Goal: Information Seeking & Learning: Find specific fact

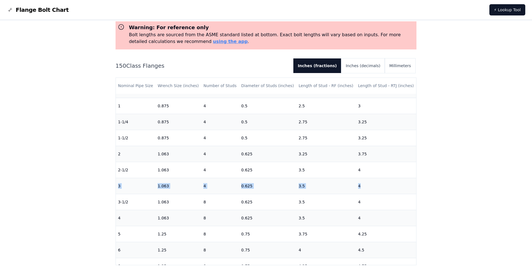
scroll to position [28, 0]
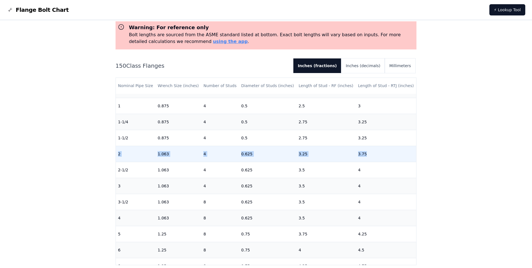
drag, startPoint x: 117, startPoint y: 152, endPoint x: 362, endPoint y: 152, distance: 244.7
click at [362, 152] on tr "2 1.063 4 0.625 3.25 3.75" at bounding box center [266, 154] width 301 height 16
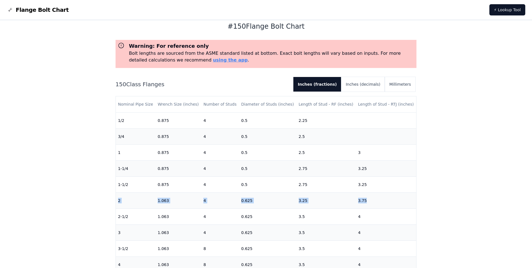
scroll to position [0, 0]
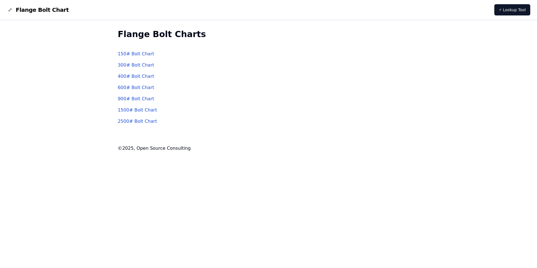
click at [132, 65] on link "300 # Bolt Chart" at bounding box center [136, 64] width 36 height 5
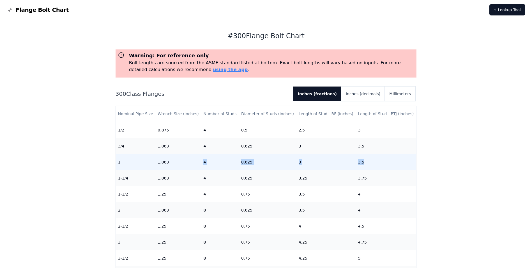
drag, startPoint x: 203, startPoint y: 162, endPoint x: 363, endPoint y: 161, distance: 160.3
click at [363, 161] on tr "1 1.063 4 0.625 3 3.5" at bounding box center [266, 162] width 301 height 16
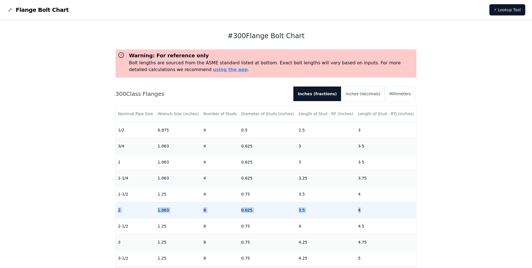
drag, startPoint x: 116, startPoint y: 209, endPoint x: 365, endPoint y: 207, distance: 248.7
click at [365, 207] on tr "2 1.063 8 0.625 3.5 4" at bounding box center [266, 210] width 301 height 16
